Goal: Task Accomplishment & Management: Complete application form

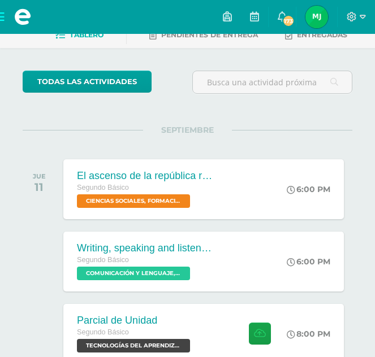
scroll to position [226, 0]
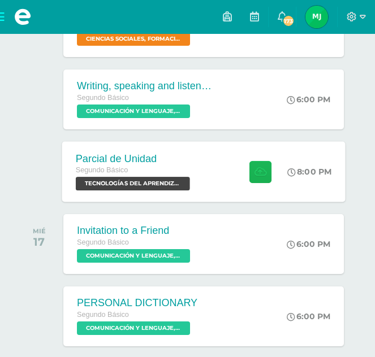
click at [254, 175] on icon at bounding box center [260, 172] width 12 height 10
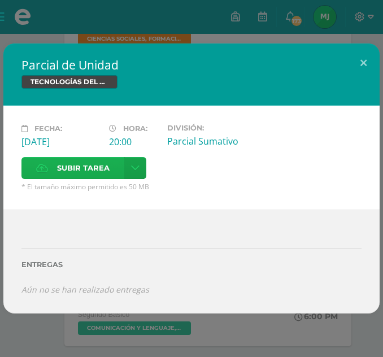
click at [66, 159] on span "Subir tarea" at bounding box center [83, 168] width 53 height 21
click at [0, 0] on input "Subir tarea" at bounding box center [0, 0] width 0 height 0
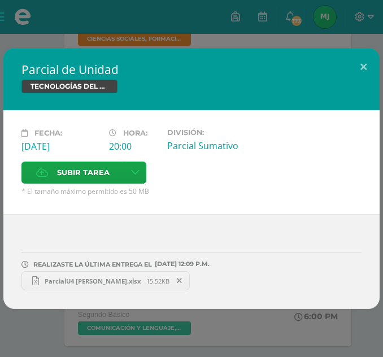
click at [153, 284] on span "15.52KB" at bounding box center [157, 281] width 23 height 8
click at [140, 29] on div "Parcial de Unidad TECNOLOGÍAS DEL APRENDIZAJE Y LA COMUNICACIÓN Fecha: Jueves 1…" at bounding box center [191, 178] width 383 height 357
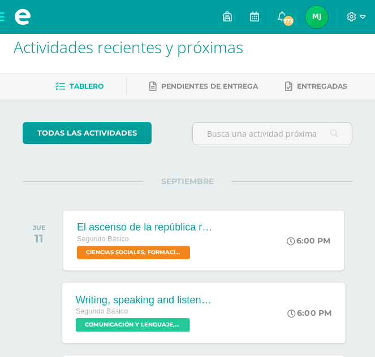
scroll to position [0, 0]
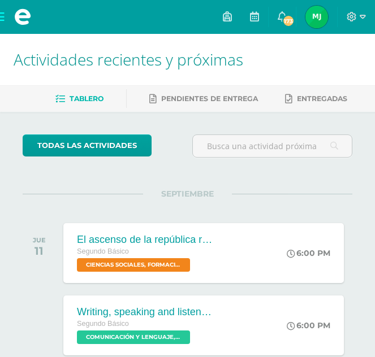
click at [315, 12] on img at bounding box center [316, 17] width 23 height 23
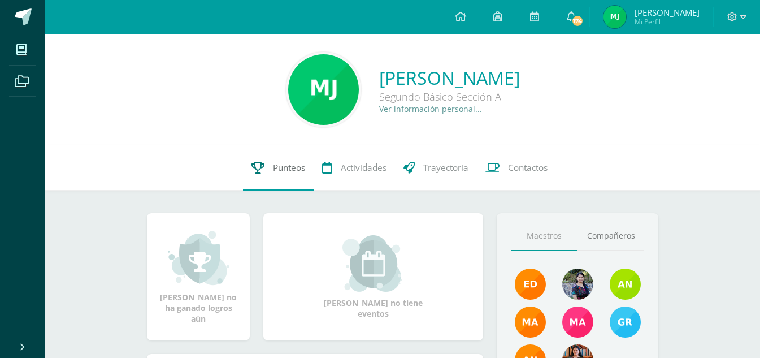
click at [267, 163] on link "Punteos" at bounding box center [278, 167] width 71 height 45
